Goal: Task Accomplishment & Management: Use online tool/utility

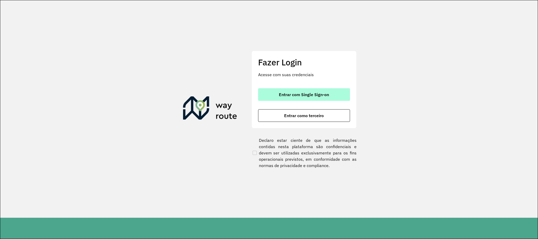
click at [280, 92] on span "Entrar com Single Sign-on" at bounding box center [304, 94] width 50 height 4
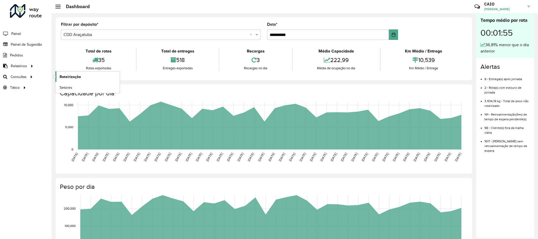
click at [72, 73] on link "Roteirização" at bounding box center [87, 76] width 64 height 11
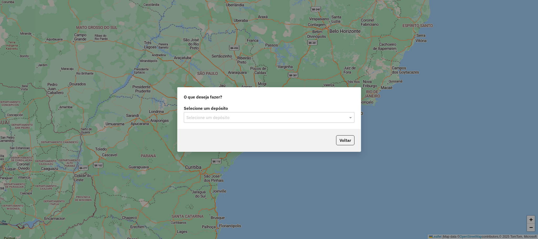
click at [248, 110] on label "Selecione um depósito" at bounding box center [269, 108] width 171 height 6
click at [243, 121] on div "Selecione um depósito" at bounding box center [269, 117] width 171 height 11
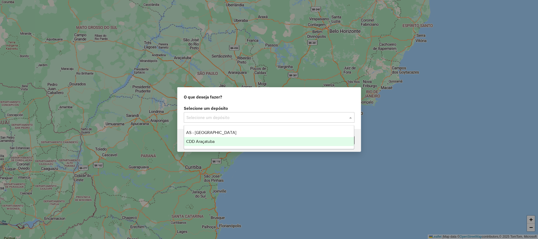
click at [233, 141] on div "CDD Araçatuba" at bounding box center [269, 141] width 170 height 9
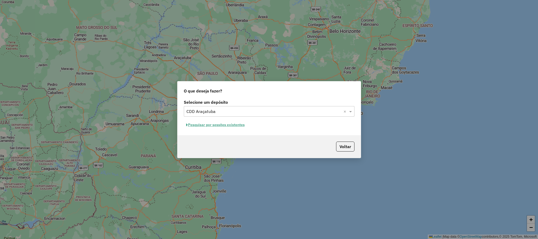
click at [213, 125] on button "Pesquisar por sessões existentes" at bounding box center [215, 125] width 63 height 8
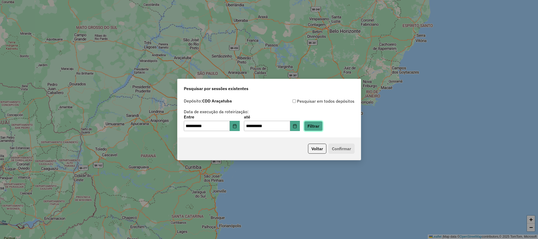
click at [313, 126] on button "Filtrar" at bounding box center [313, 126] width 19 height 10
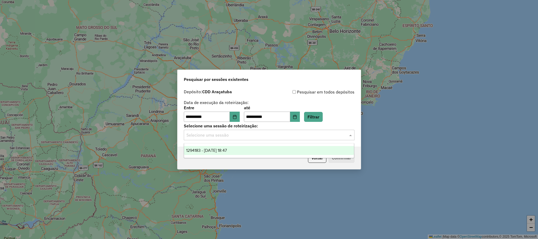
click at [274, 137] on input "text" at bounding box center [263, 135] width 155 height 6
click at [260, 147] on div "1294183 - 14/10/2025 18:47" at bounding box center [269, 150] width 170 height 9
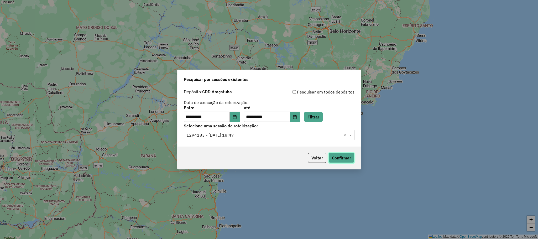
click at [340, 154] on button "Confirmar" at bounding box center [341, 158] width 26 height 10
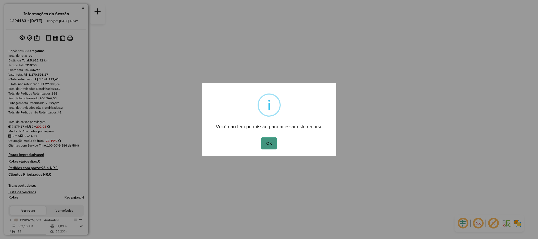
click at [265, 140] on button "OK" at bounding box center [268, 143] width 15 height 12
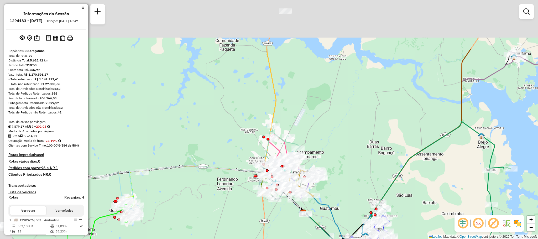
drag, startPoint x: 286, startPoint y: 80, endPoint x: 358, endPoint y: 154, distance: 102.5
click at [358, 154] on div "Janela de atendimento Grade de atendimento Capacidade Transportadoras Veículos …" at bounding box center [269, 119] width 538 height 239
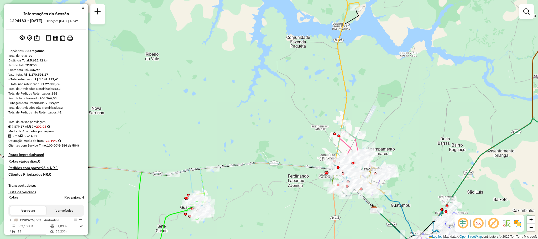
drag, startPoint x: 195, startPoint y: 154, endPoint x: 266, endPoint y: 150, distance: 71.0
click at [266, 150] on div "Janela de atendimento Grade de atendimento Capacidade Transportadoras Veículos …" at bounding box center [269, 119] width 538 height 239
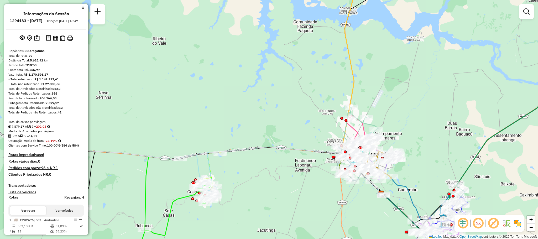
drag, startPoint x: 270, startPoint y: 167, endPoint x: 280, endPoint y: 151, distance: 19.1
click at [280, 151] on div "Janela de atendimento Grade de atendimento Capacidade Transportadoras Veículos …" at bounding box center [269, 119] width 538 height 239
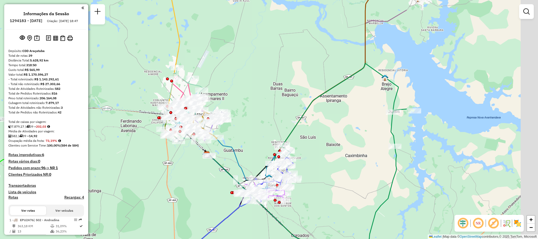
drag, startPoint x: 309, startPoint y: 170, endPoint x: 47, endPoint y: 86, distance: 275.1
click at [47, 86] on hb-router-mapa "Informações da Sessão 1294183 - [DATE] Criação: [DATE] 18:47 Depósito: CDD Araç…" at bounding box center [269, 119] width 538 height 239
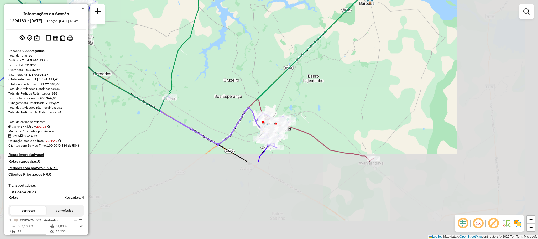
drag, startPoint x: 264, startPoint y: 161, endPoint x: 143, endPoint y: 59, distance: 158.8
click at [143, 59] on div "Janela de atendimento Grade de atendimento Capacidade Transportadoras Veículos …" at bounding box center [269, 119] width 538 height 239
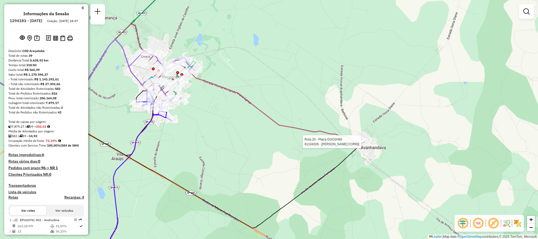
select select "**********"
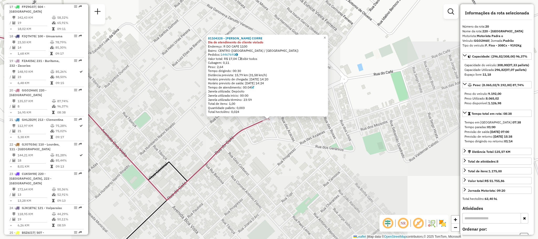
scroll to position [744, 0]
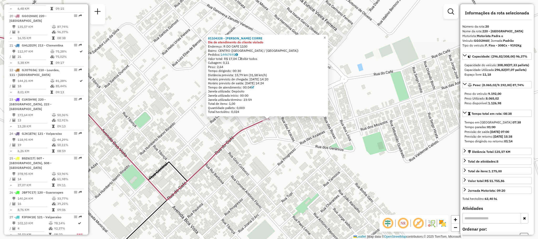
click at [233, 51] on div "Bairro: CENTRO ([GEOGRAPHIC_DATA] / [GEOGRAPHIC_DATA])" at bounding box center [267, 51] width 118 height 4
click at [235, 54] on link "14467691" at bounding box center [229, 55] width 17 height 4
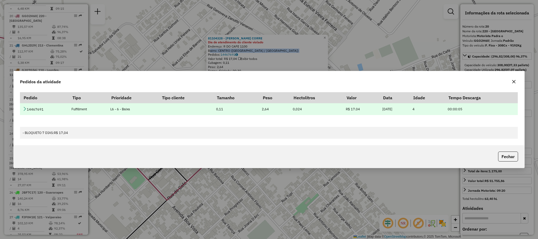
click at [24, 109] on icon at bounding box center [25, 109] width 4 height 4
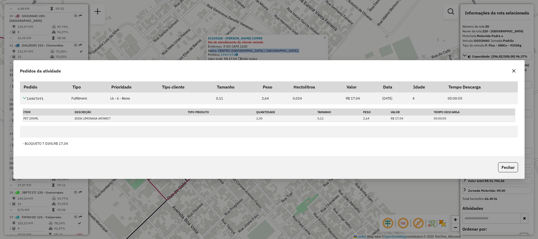
click at [516, 70] on button "button" at bounding box center [514, 71] width 8 height 8
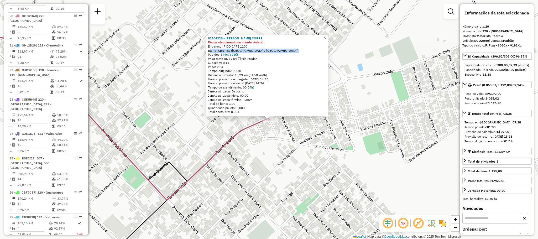
click at [326, 36] on span "×" at bounding box center [324, 37] width 2 height 4
